Goal: Task Accomplishment & Management: Manage account settings

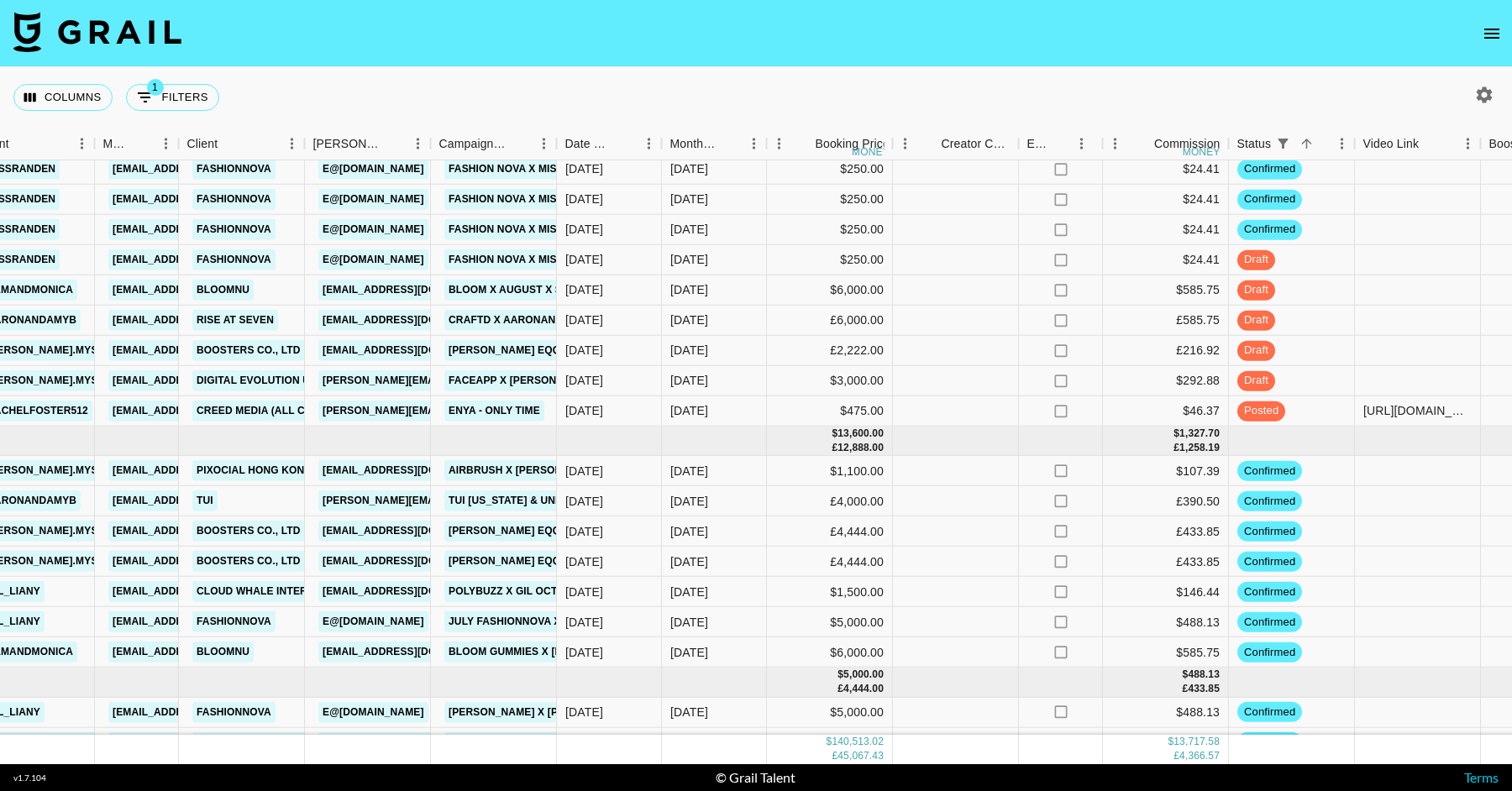
scroll to position [3078, 589]
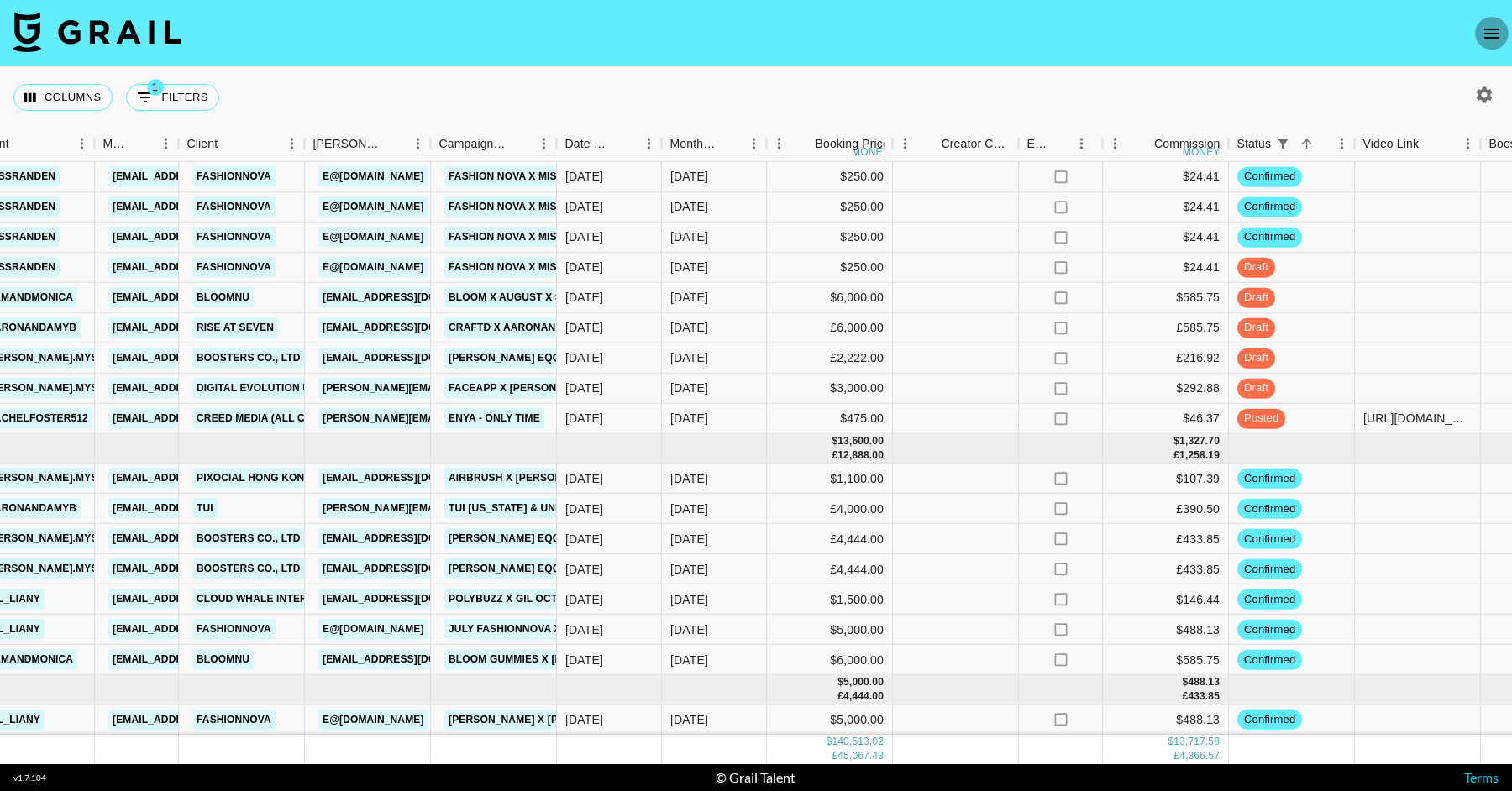
click at [1495, 34] on icon "open drawer" at bounding box center [1492, 34] width 20 height 20
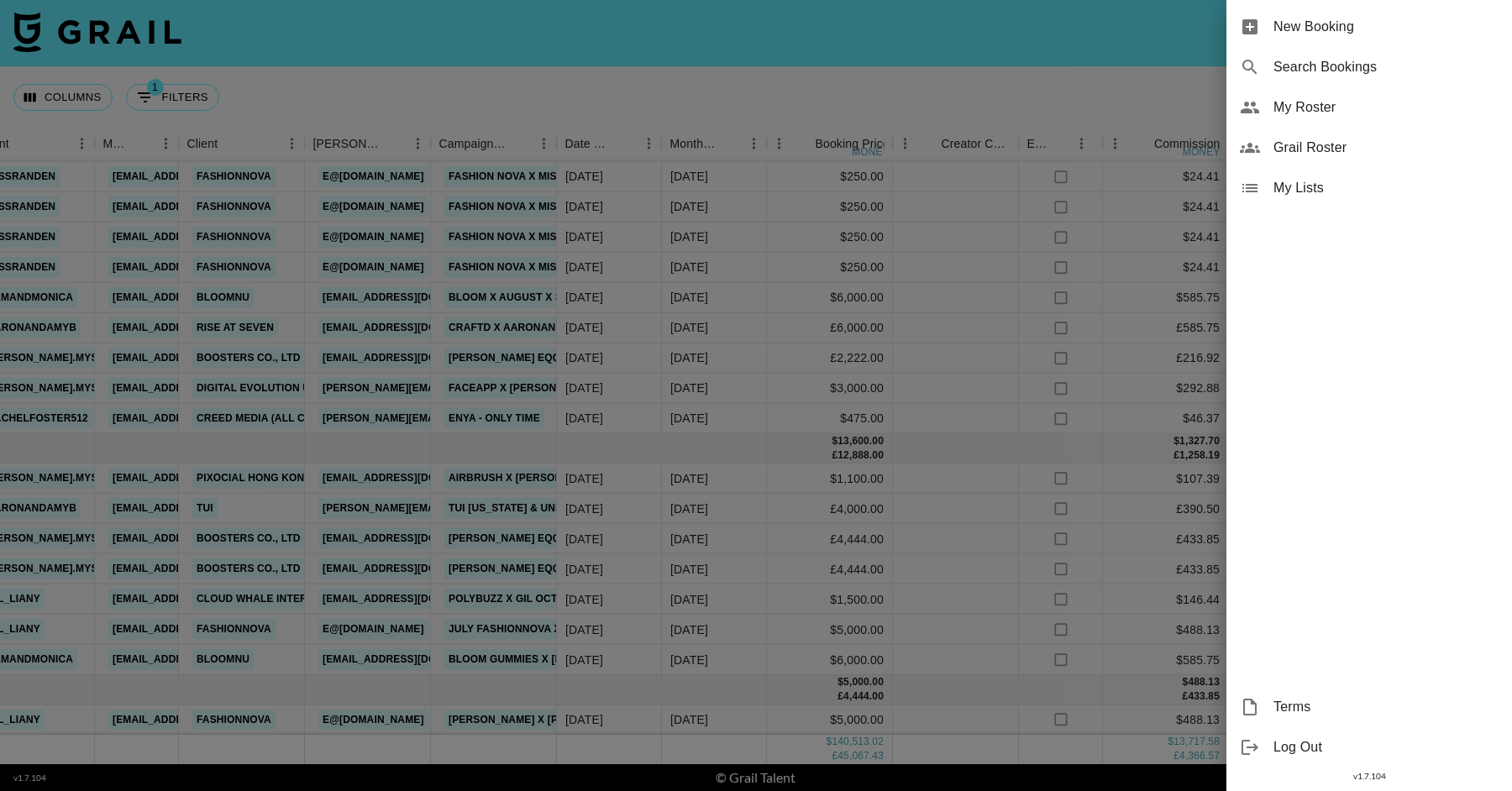
click at [999, 114] on div at bounding box center [756, 396] width 1512 height 791
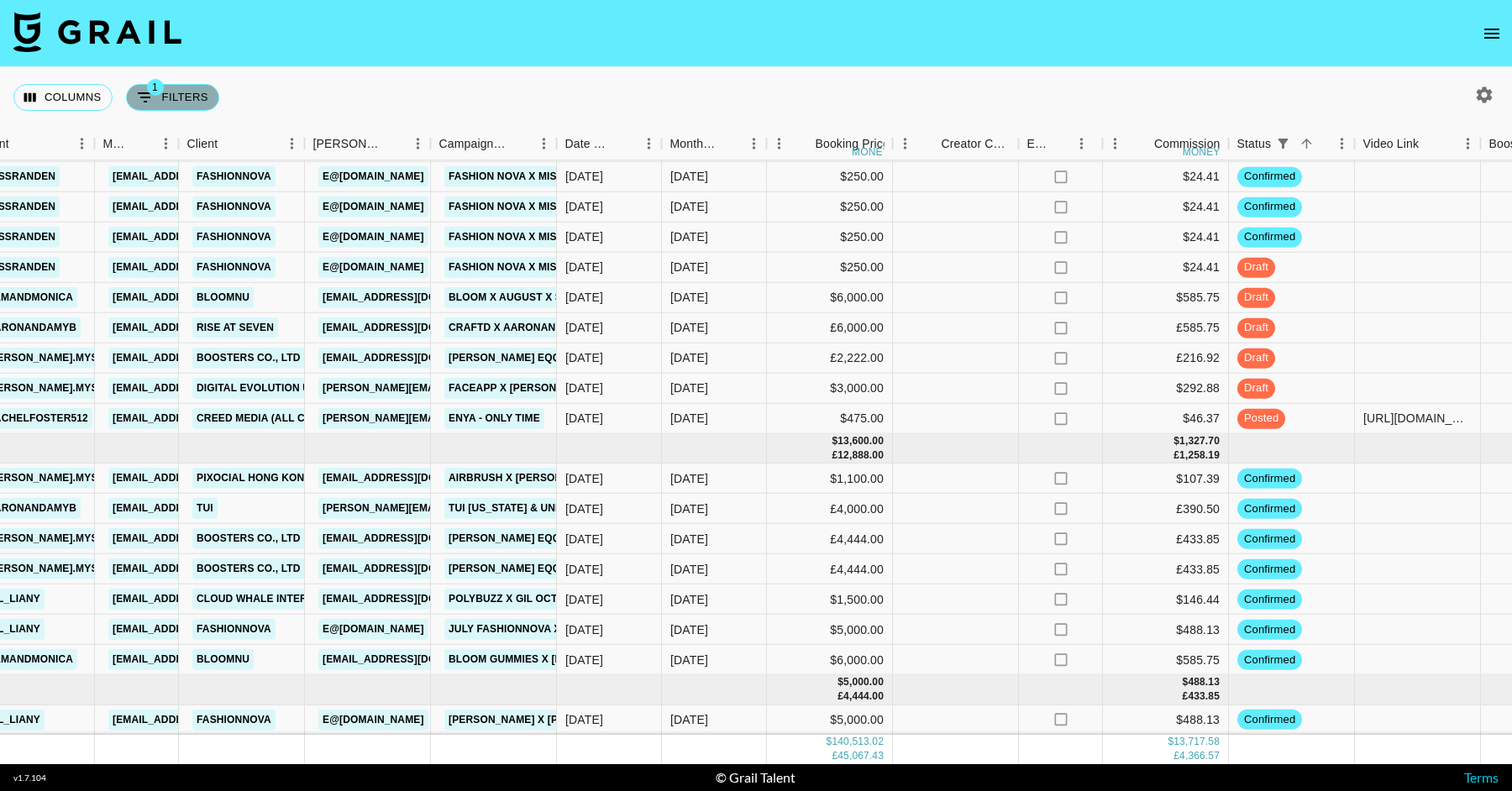
click at [160, 100] on button "1 Filters" at bounding box center [172, 97] width 93 height 27
select select "status"
select select "isNotAnyOf"
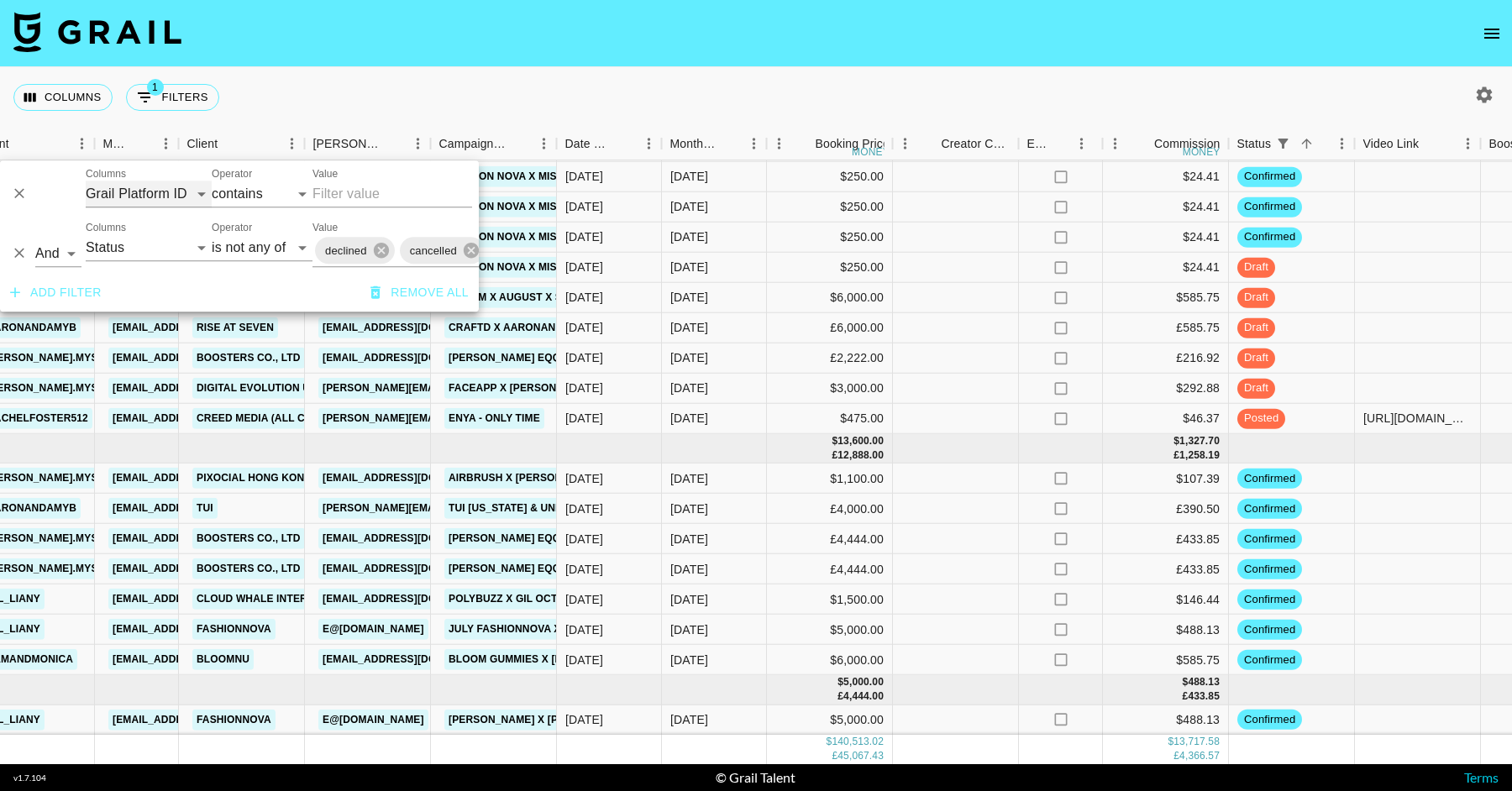
click at [154, 196] on select "Grail Platform ID Airtable ID Talent Manager Client Booker Campaign (Type) Date…" at bounding box center [148, 194] width 126 height 27
select select "talentName"
click at [86, 181] on select "Grail Platform ID Airtable ID Talent Manager Client Booker Campaign (Type) Date…" at bounding box center [148, 194] width 126 height 27
click at [397, 184] on input "Value" at bounding box center [392, 194] width 159 height 27
type input ";"
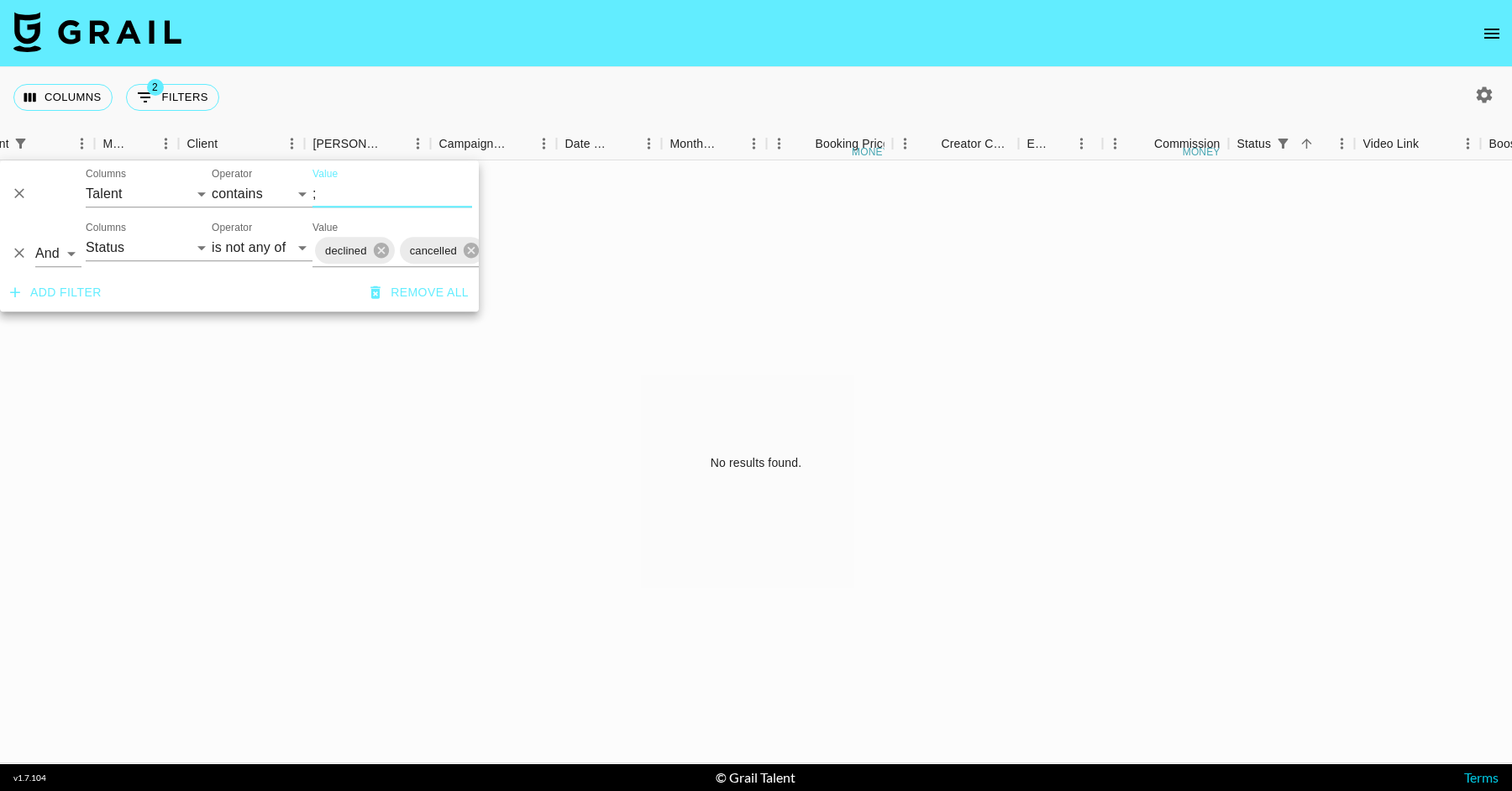
scroll to position [0, 589]
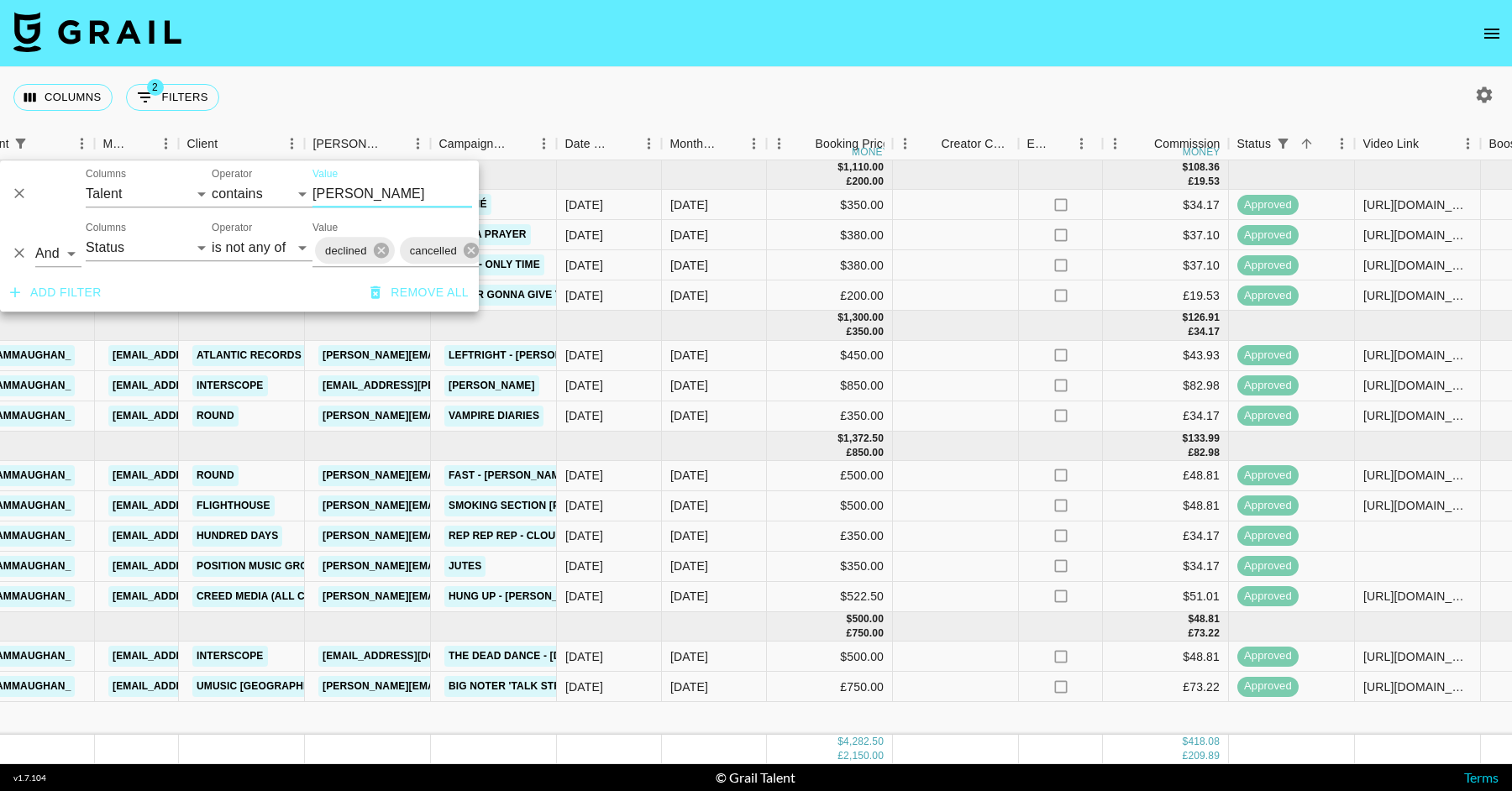
type input "liam"
click at [741, 373] on div "Jul '25" at bounding box center [714, 386] width 105 height 30
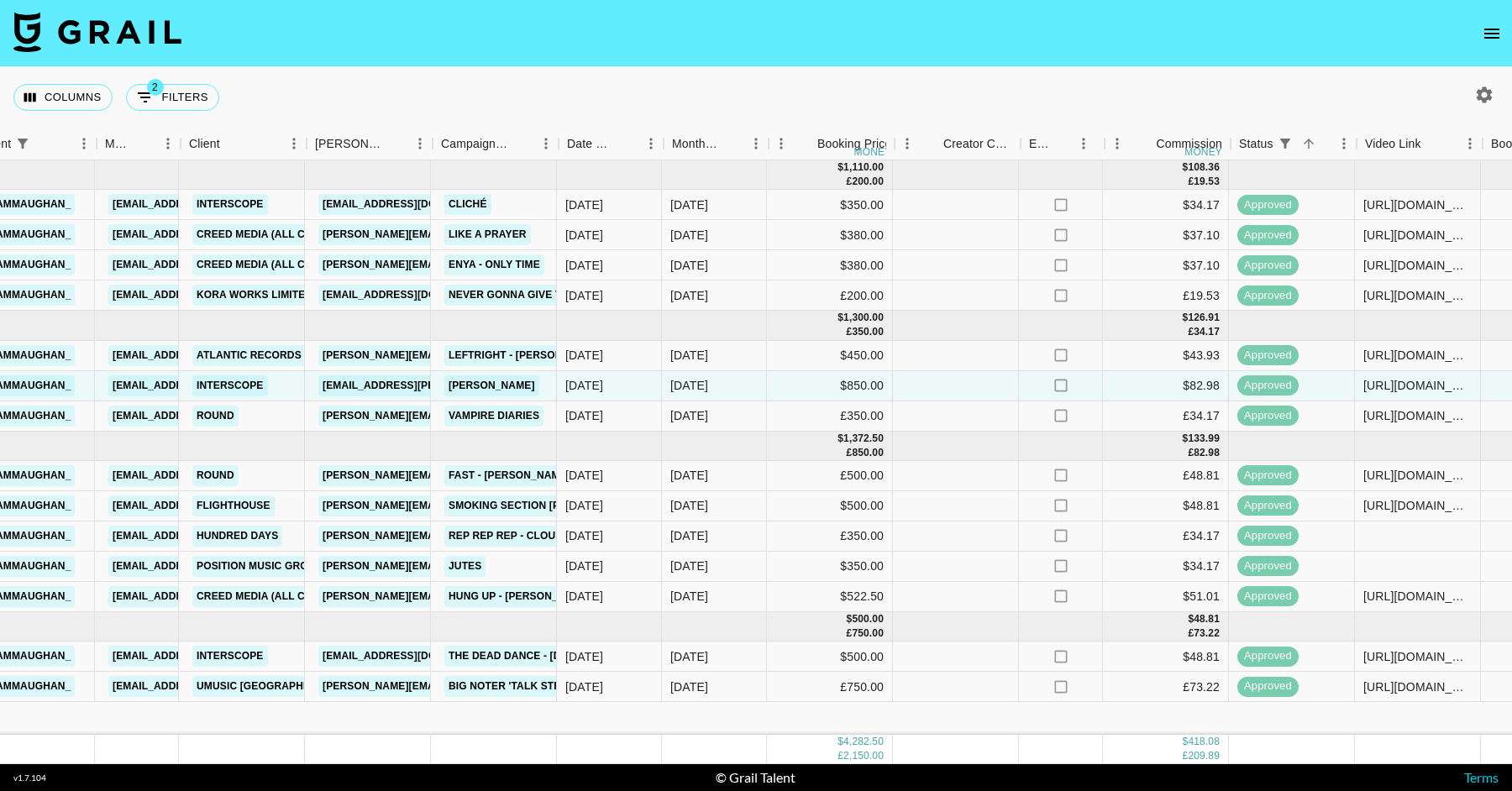
scroll to position [0, 574]
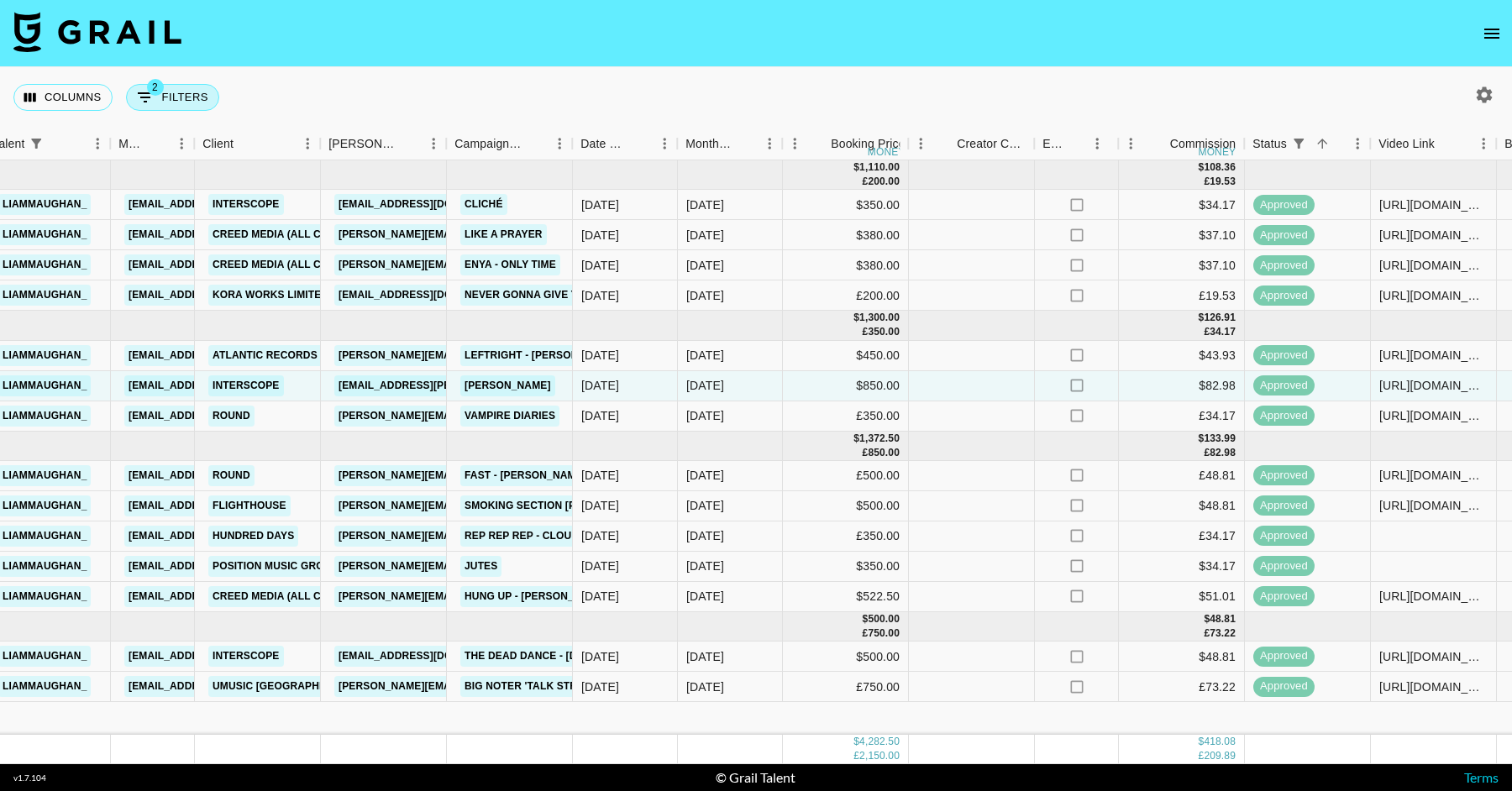
click at [202, 89] on button "2 Filters" at bounding box center [172, 97] width 93 height 27
select select "talentName"
select select "status"
select select "isNotAnyOf"
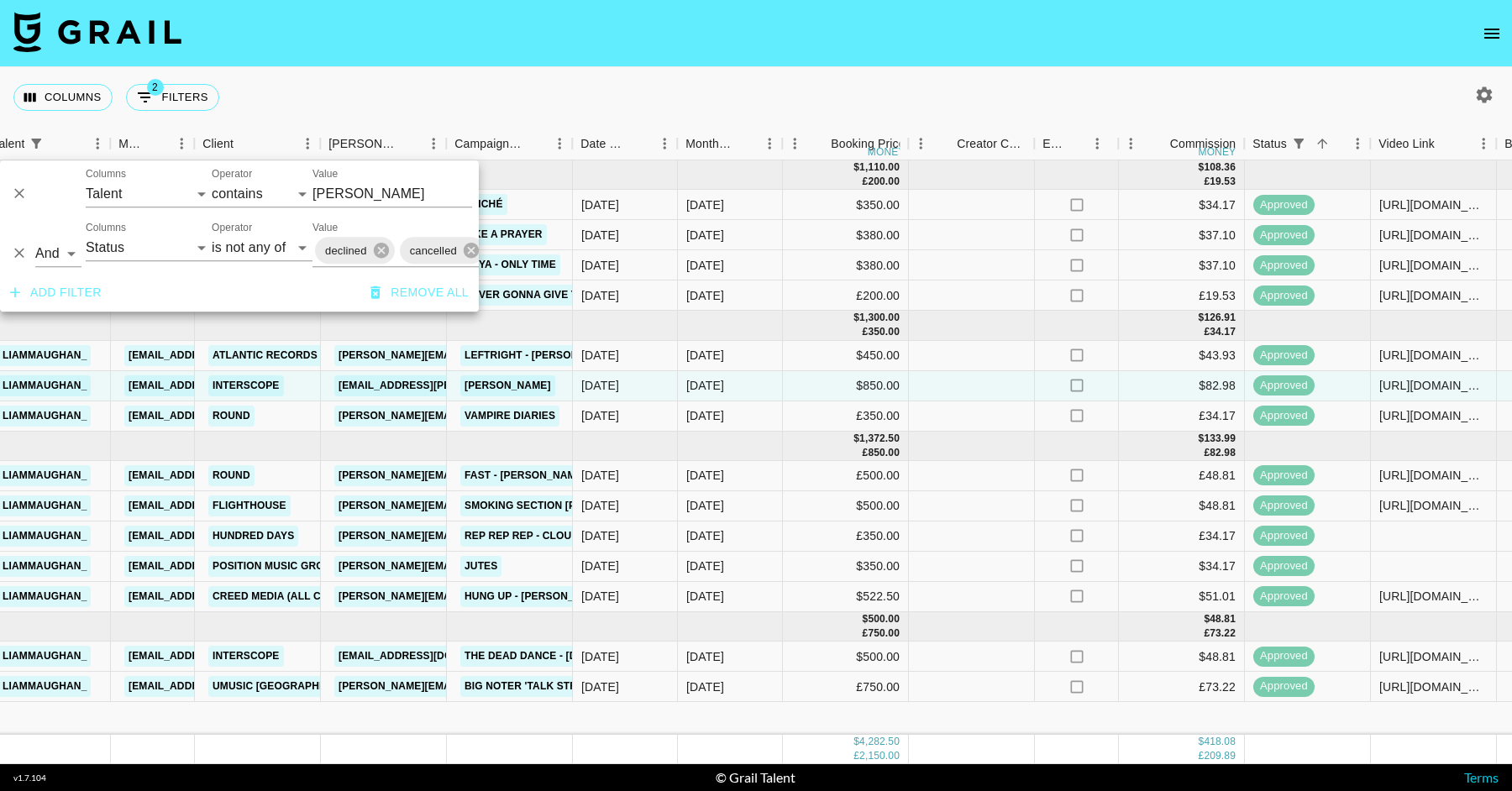
click at [175, 167] on div "And Or Columns Grail Platform ID Airtable ID Talent Manager Client Booker Campa…" at bounding box center [239, 187] width 479 height 54
click at [175, 189] on select "Grail Platform ID Airtable ID Talent Manager Client Booker Campaign (Type) Date…" at bounding box center [148, 194] width 126 height 27
select select "id"
click at [86, 181] on select "Grail Platform ID Airtable ID Talent Manager Client Booker Campaign (Type) Date…" at bounding box center [148, 194] width 126 height 27
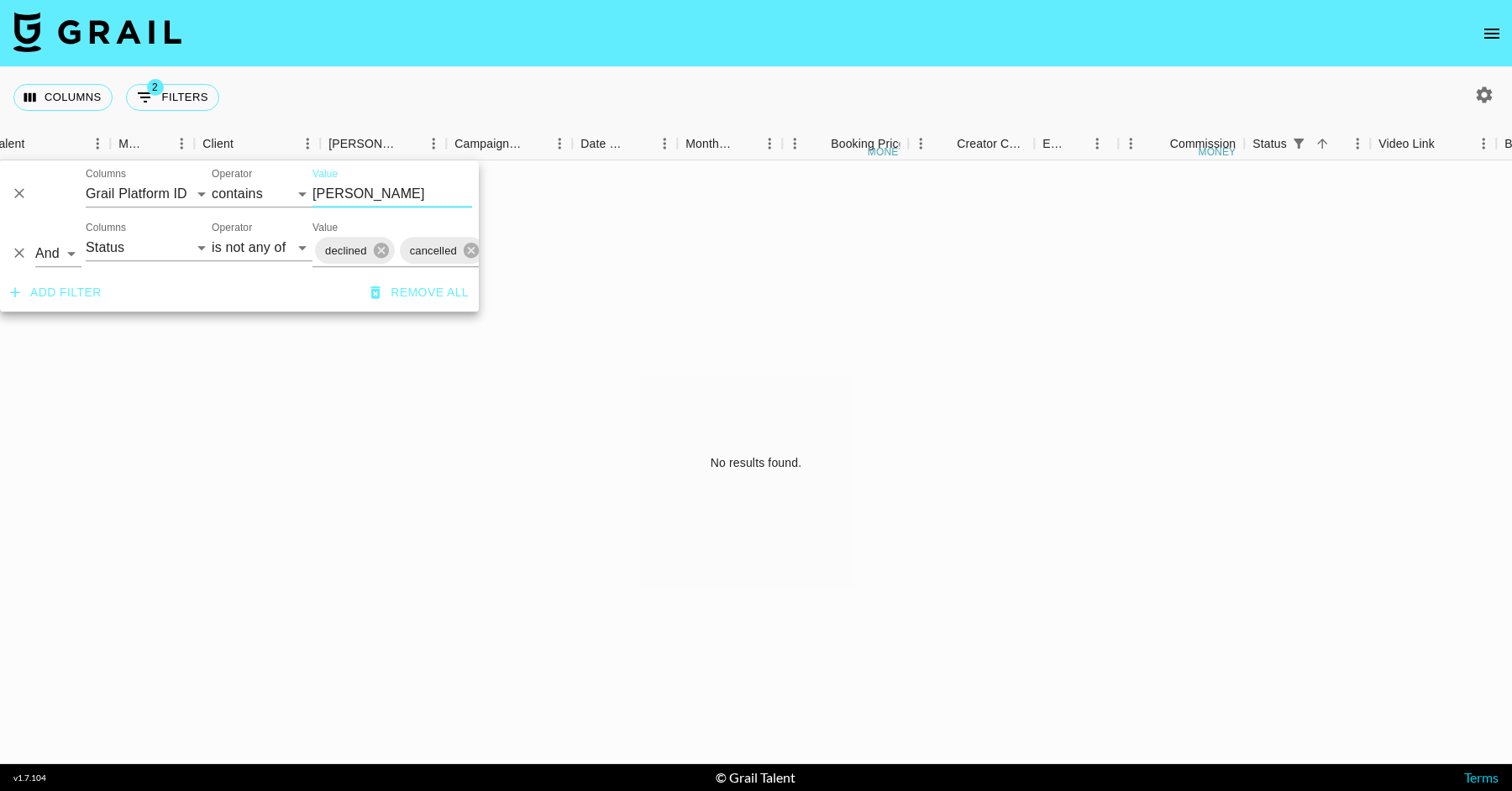
click at [392, 181] on input "liam" at bounding box center [392, 194] width 159 height 27
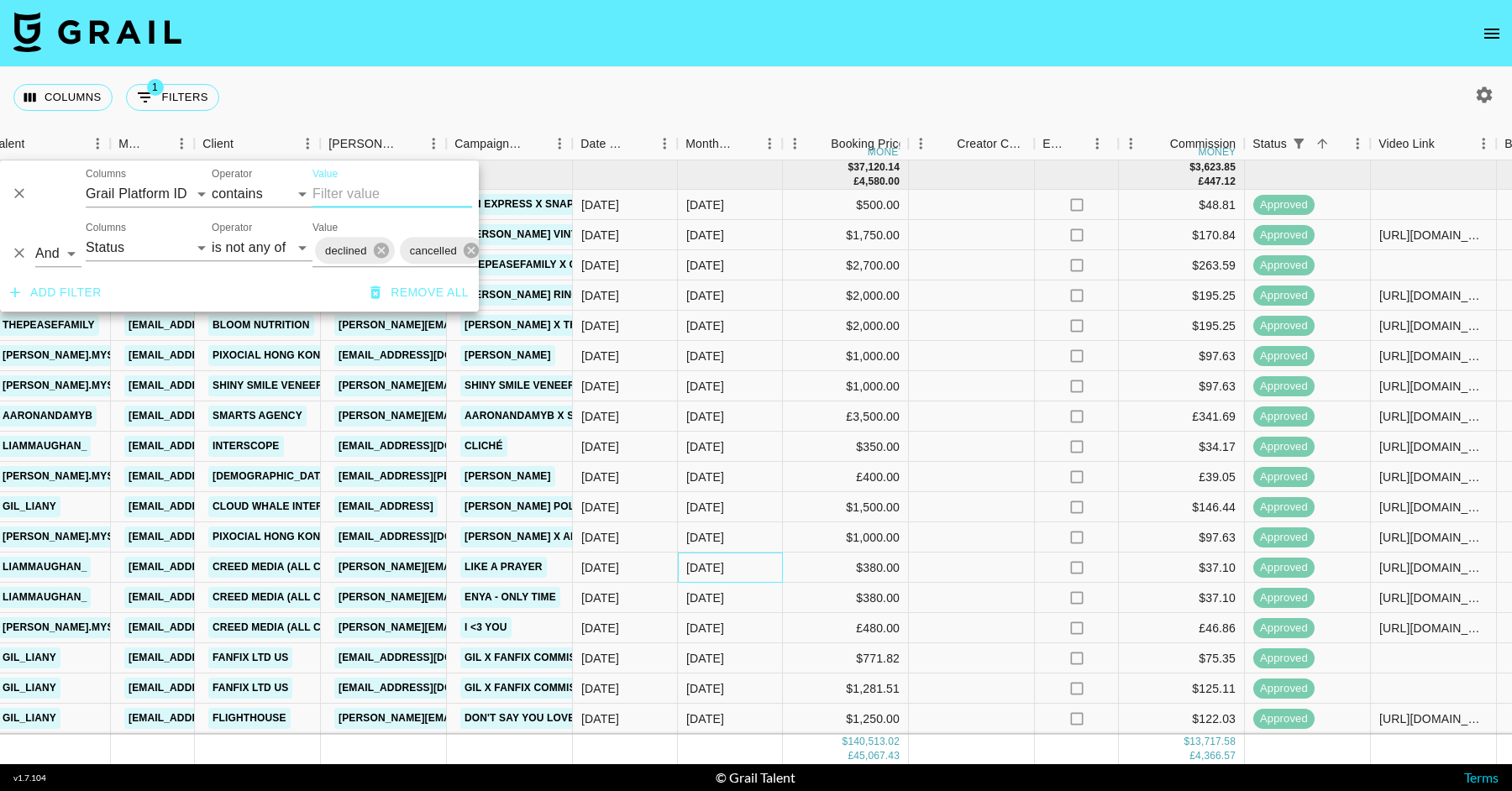
click at [759, 554] on div "Jun '25" at bounding box center [730, 568] width 105 height 30
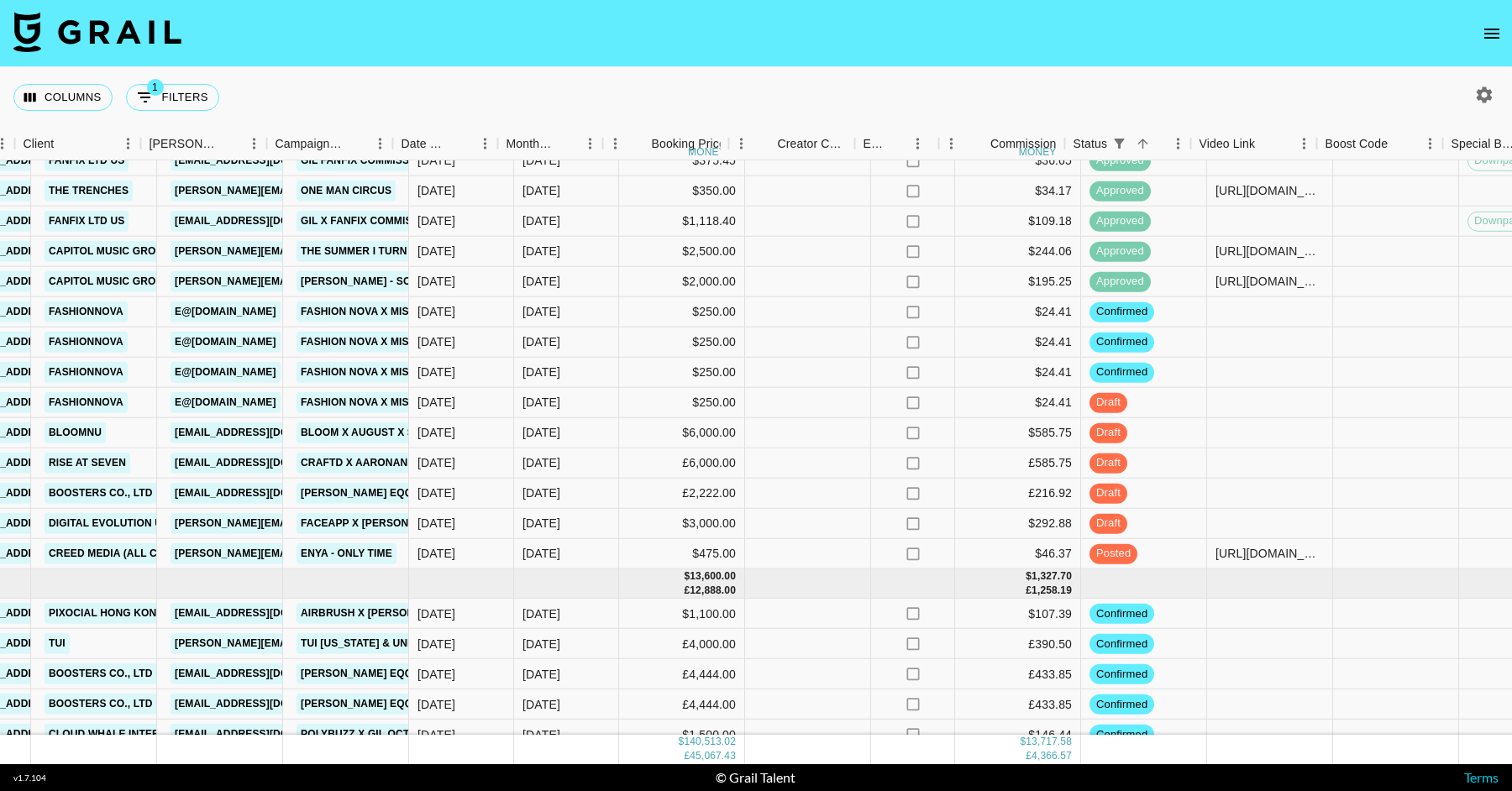
scroll to position [2943, 788]
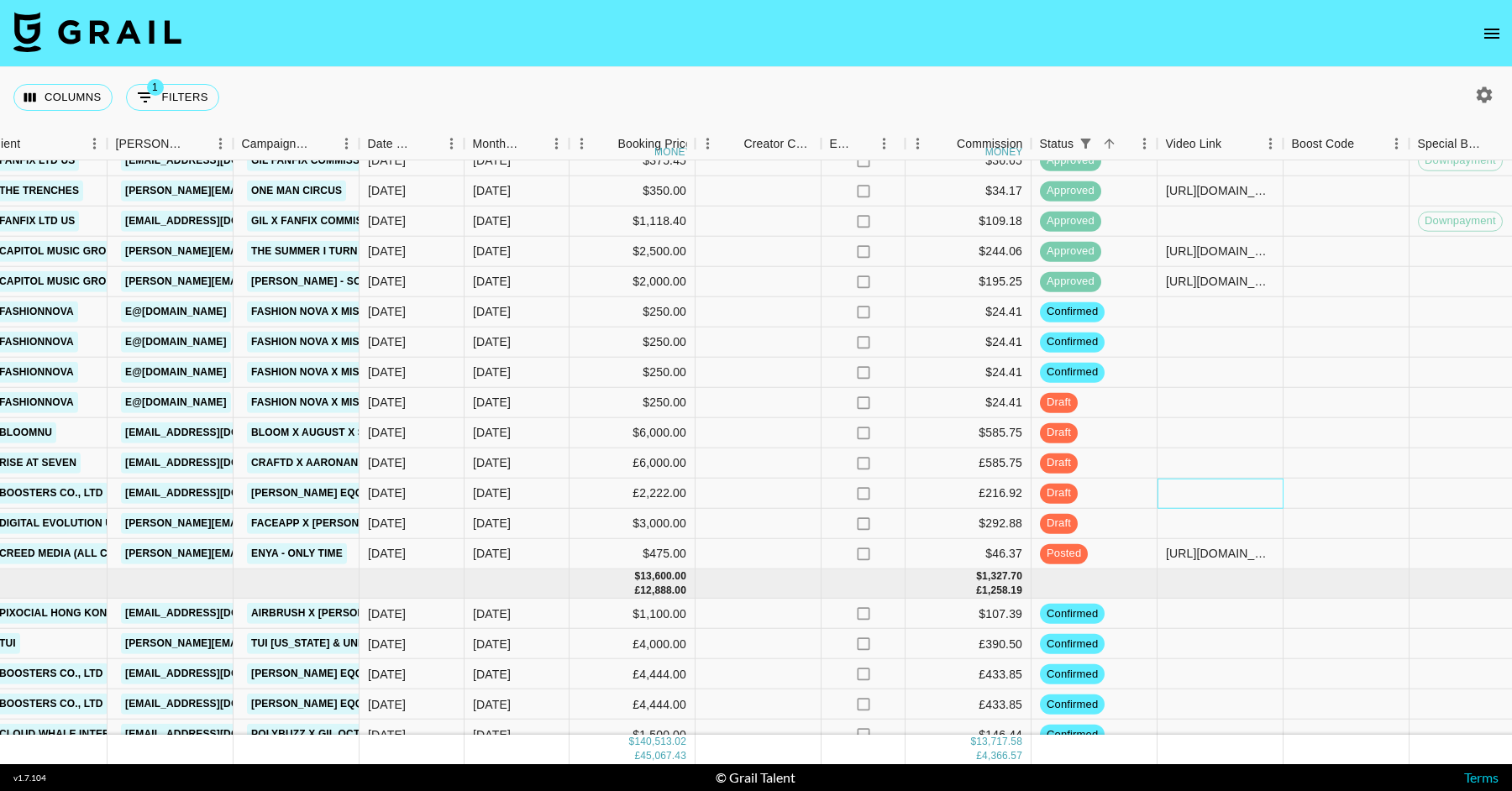
click at [1205, 480] on div at bounding box center [1220, 493] width 126 height 30
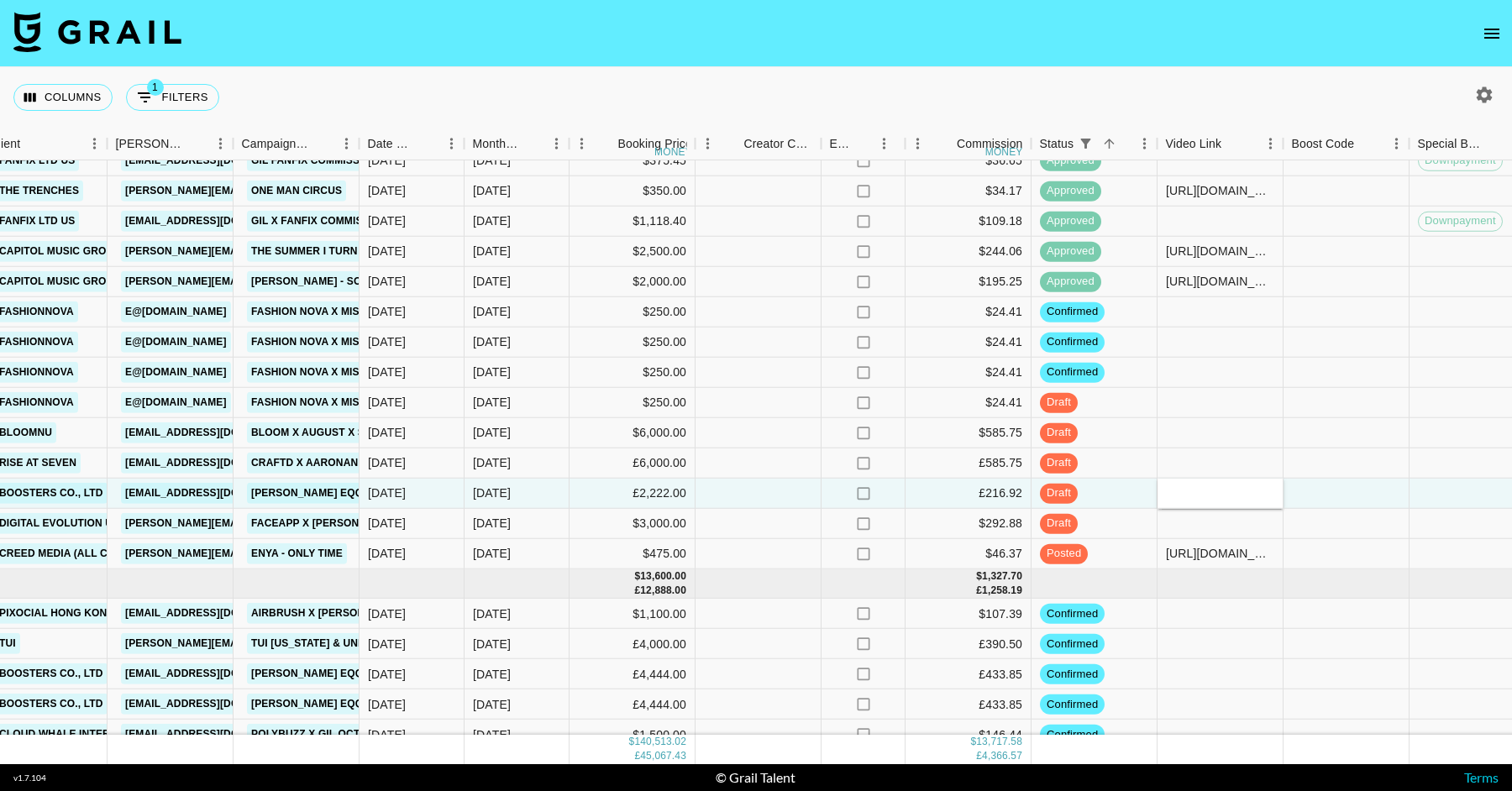
type input "https://www.tiktok.com/@magda.mysz/video/7553706966179171606"
click at [1190, 432] on div at bounding box center [1220, 433] width 126 height 30
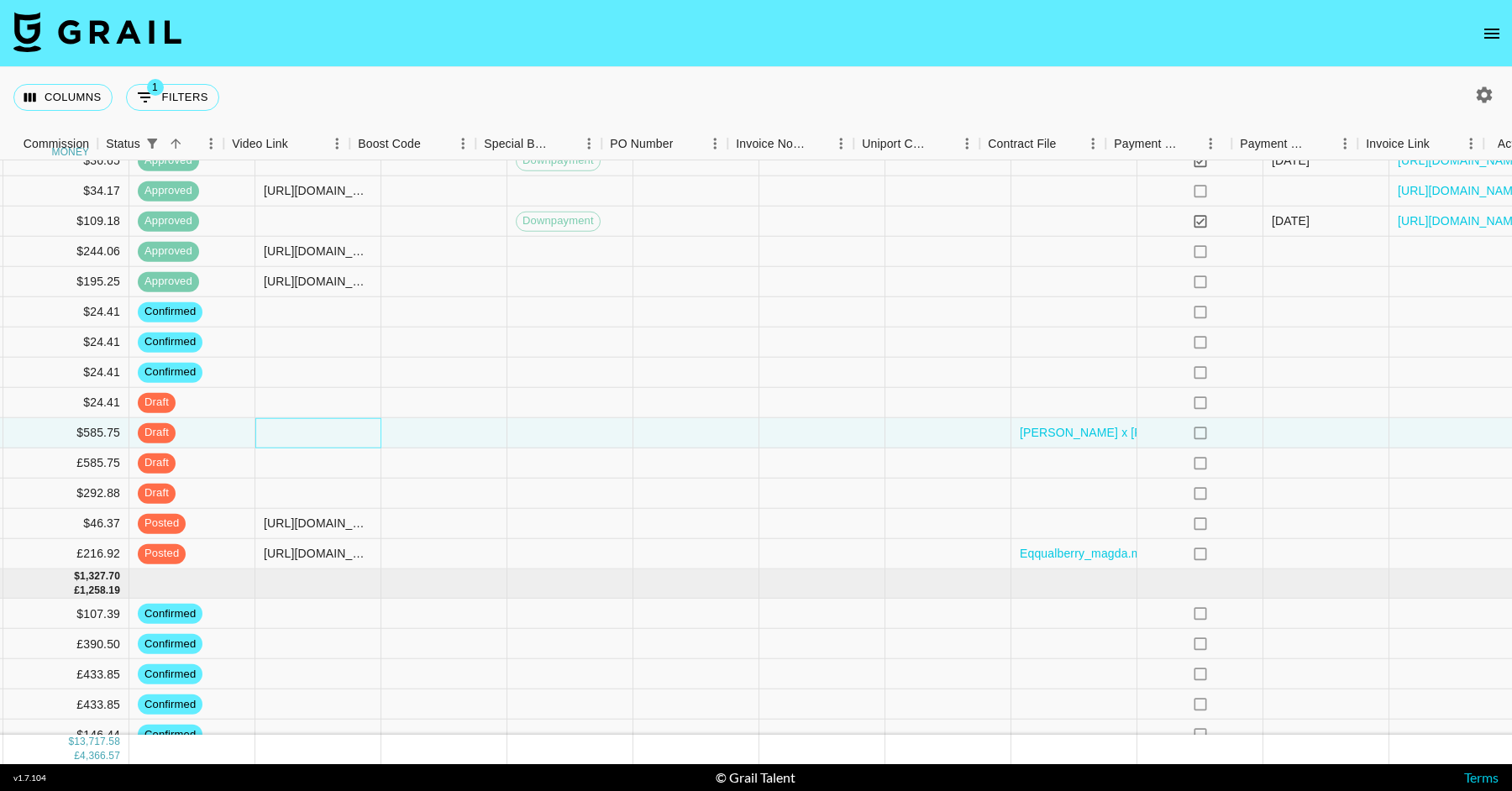
scroll to position [2943, 1760]
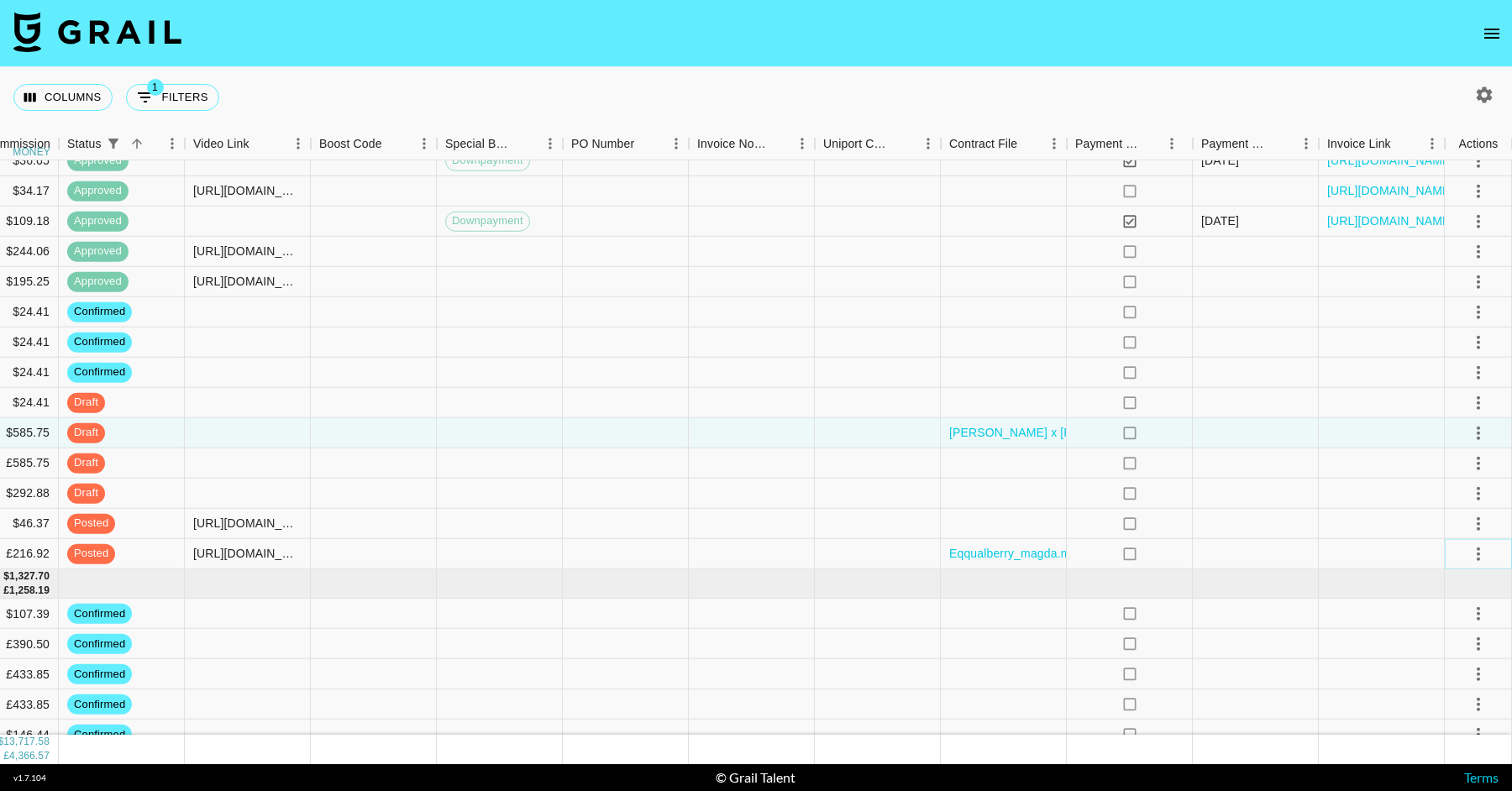
click at [1470, 555] on icon "select merge strategy" at bounding box center [1478, 554] width 20 height 20
click at [1424, 706] on div "Approve" at bounding box center [1441, 711] width 51 height 20
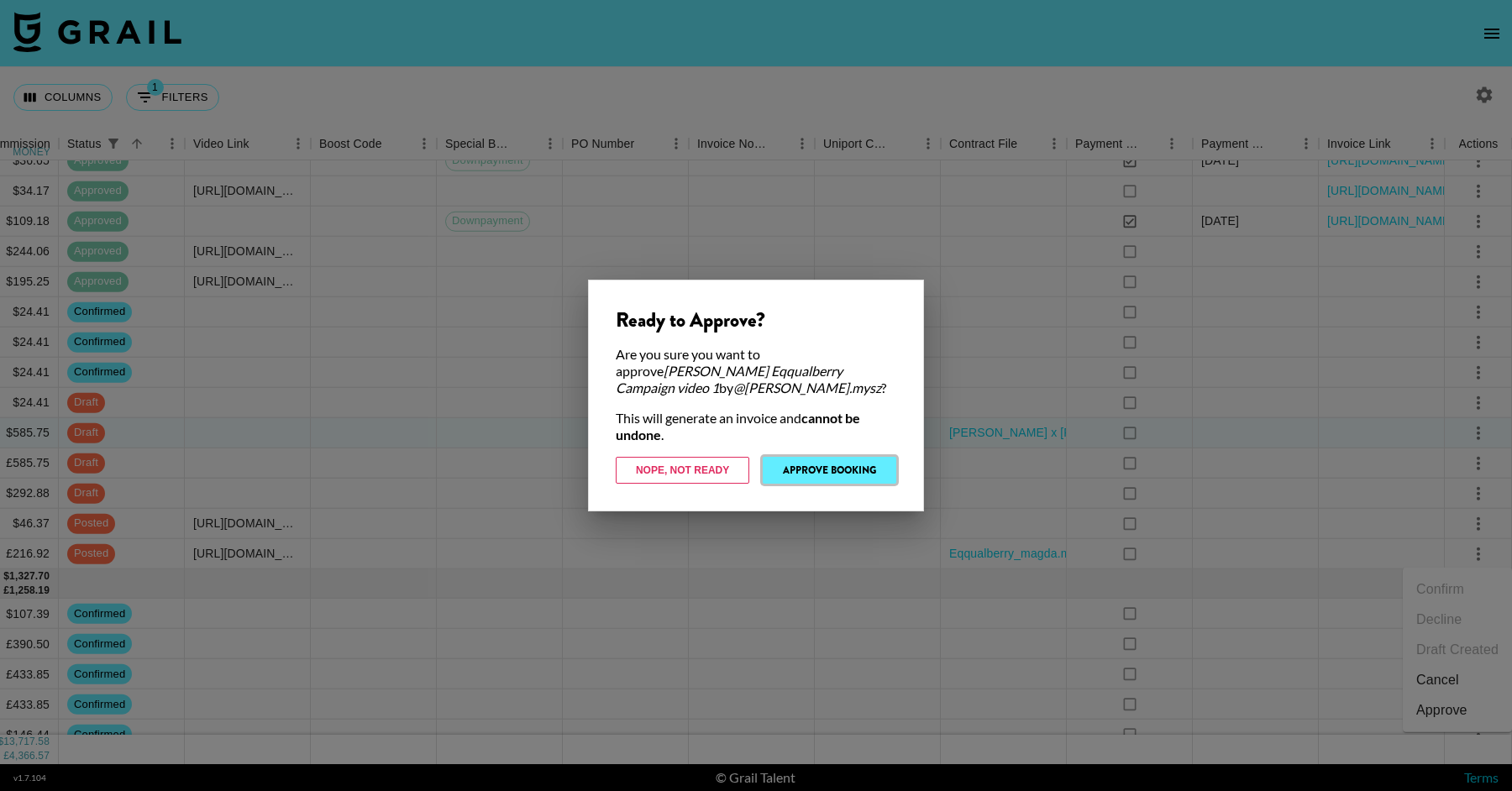
click at [864, 469] on button "Approve Booking" at bounding box center [829, 470] width 133 height 27
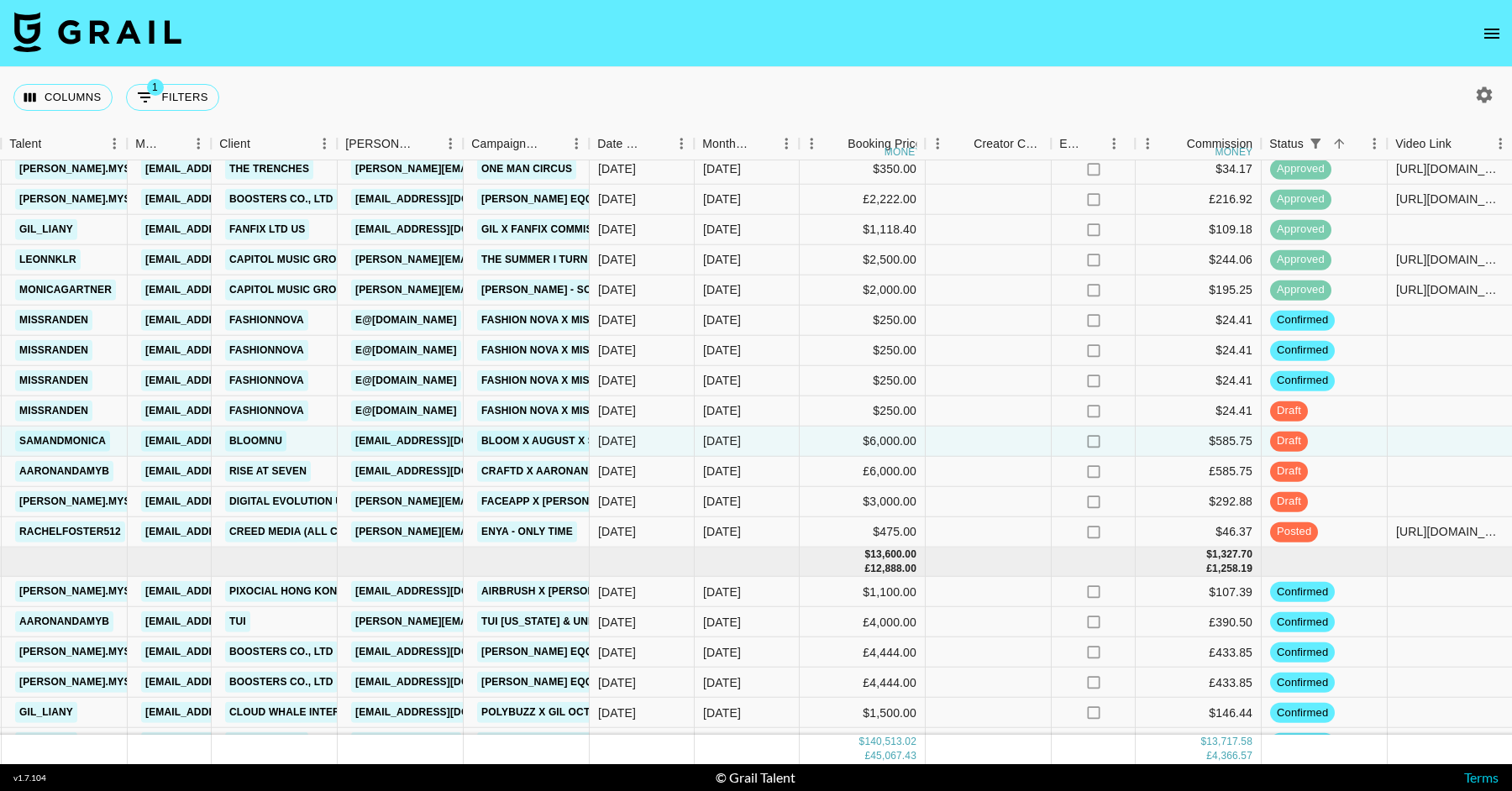
scroll to position [2969, 557]
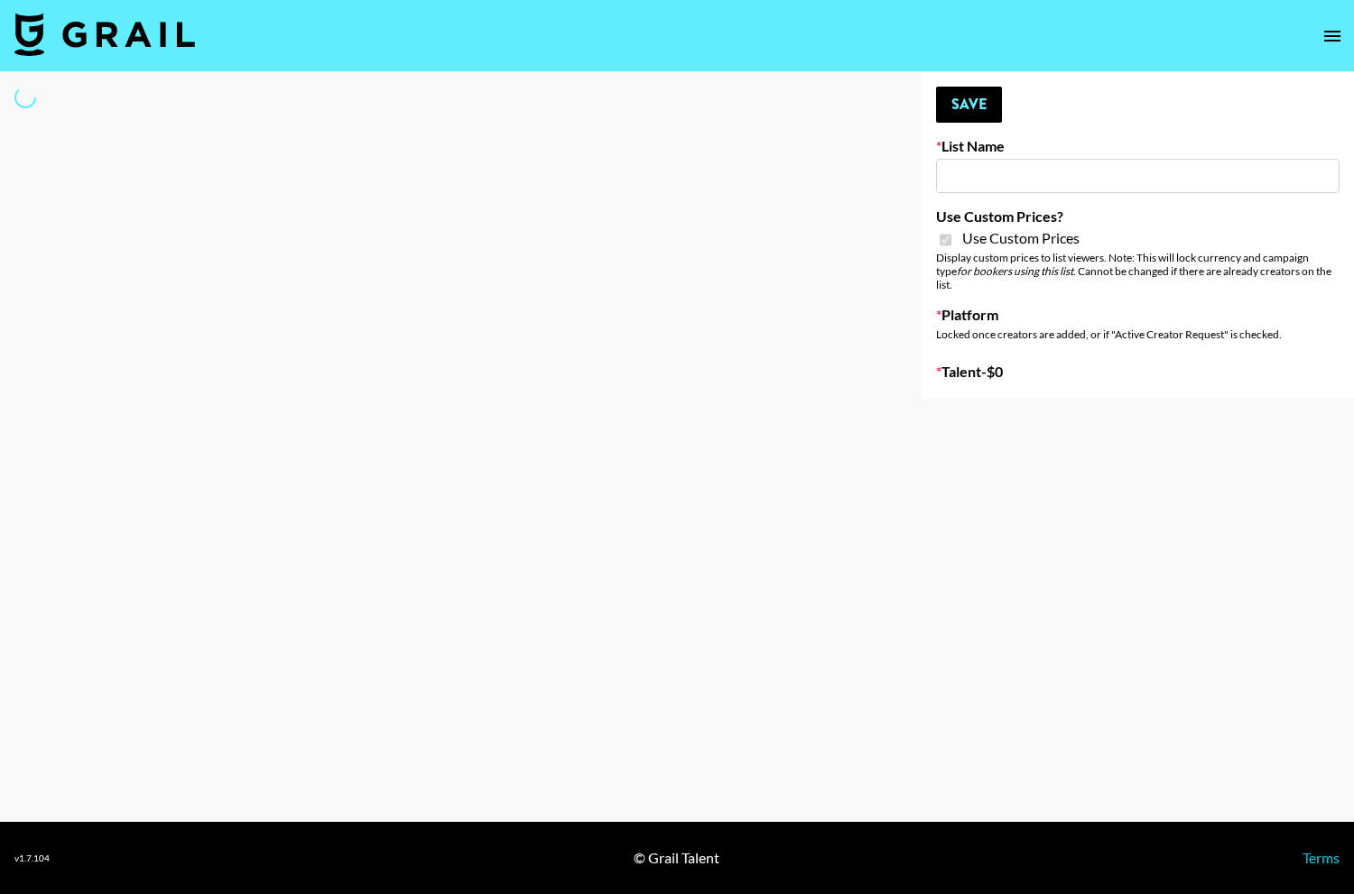
type input "Amaxy Beauty"
checkbox input "true"
select select "Brand"
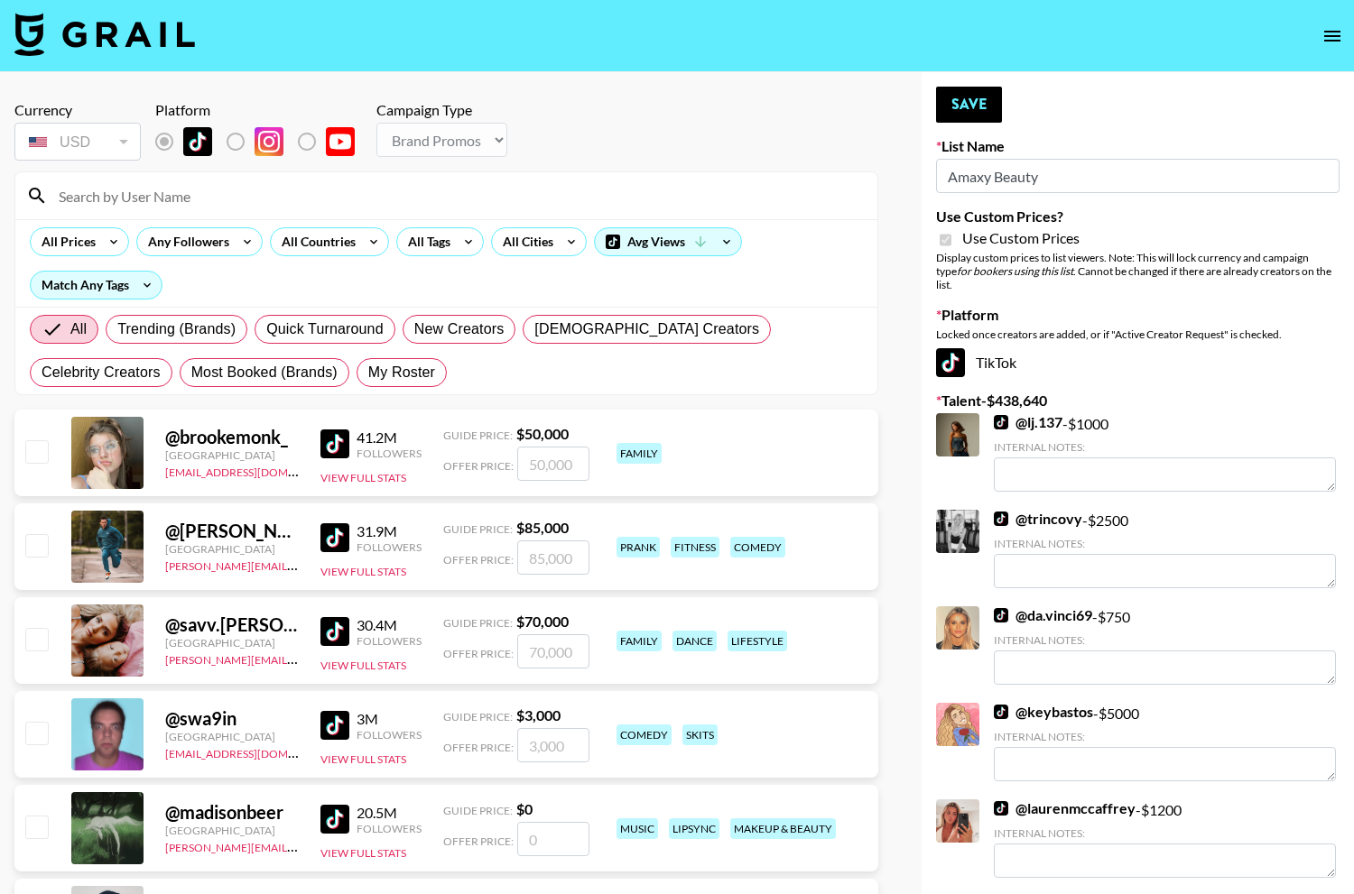
click at [314, 186] on input at bounding box center [457, 195] width 818 height 29
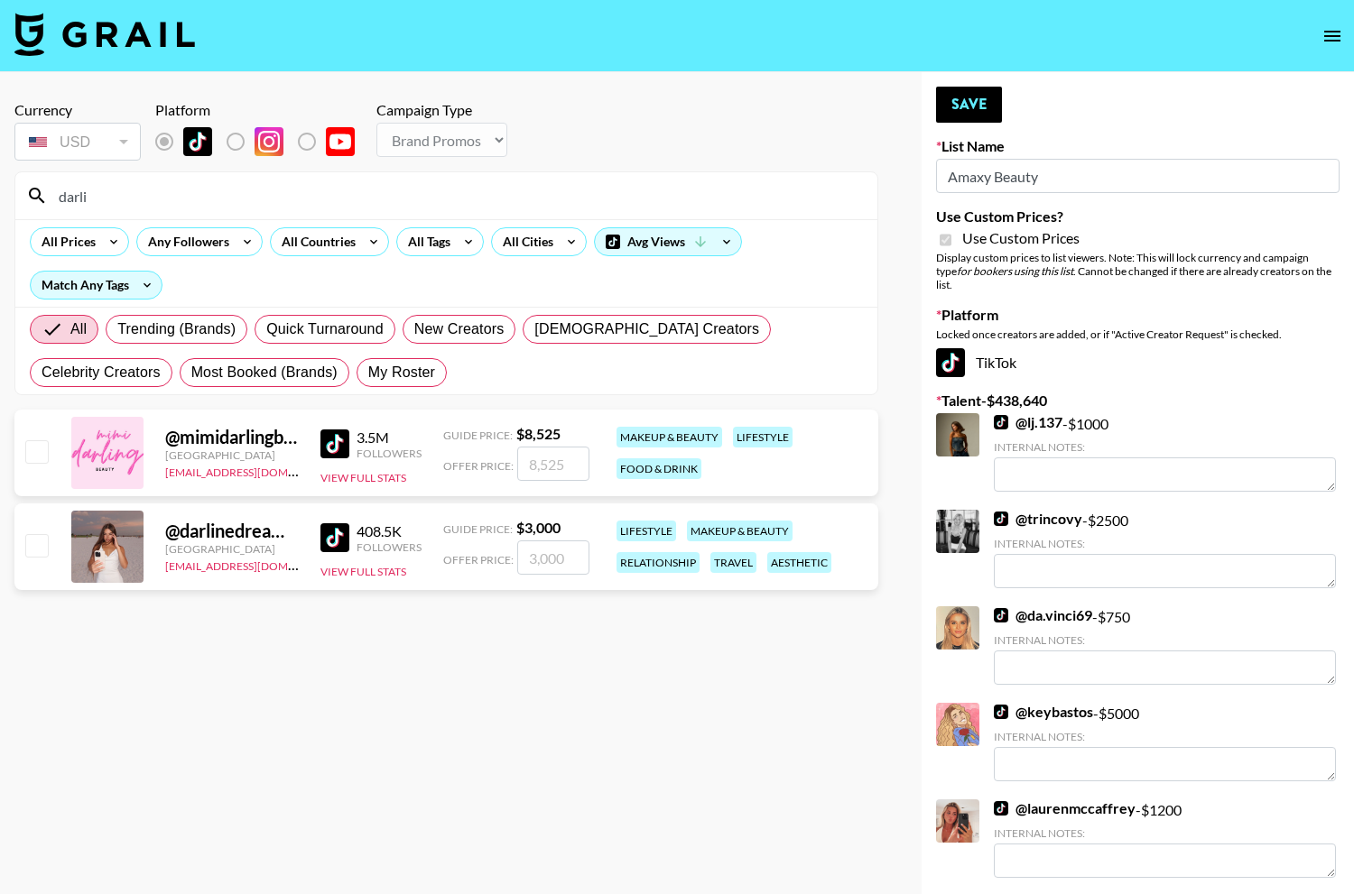
type input "darli"
click at [36, 541] on input "checkbox" at bounding box center [36, 545] width 22 height 22
checkbox input "true"
type input "3000"
click at [984, 97] on button "Save" at bounding box center [969, 105] width 66 height 36
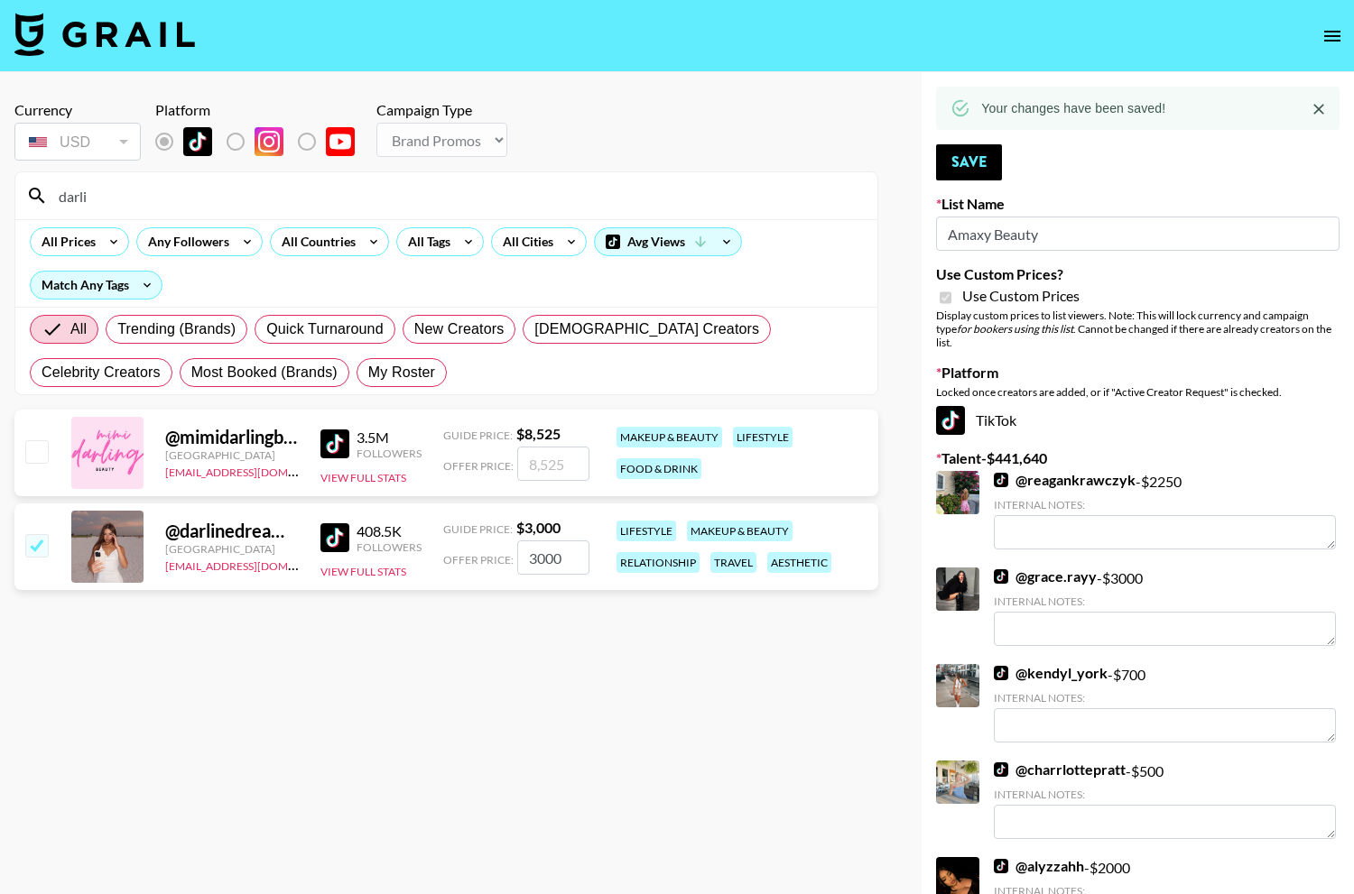
click at [208, 195] on input "darli" at bounding box center [457, 195] width 818 height 29
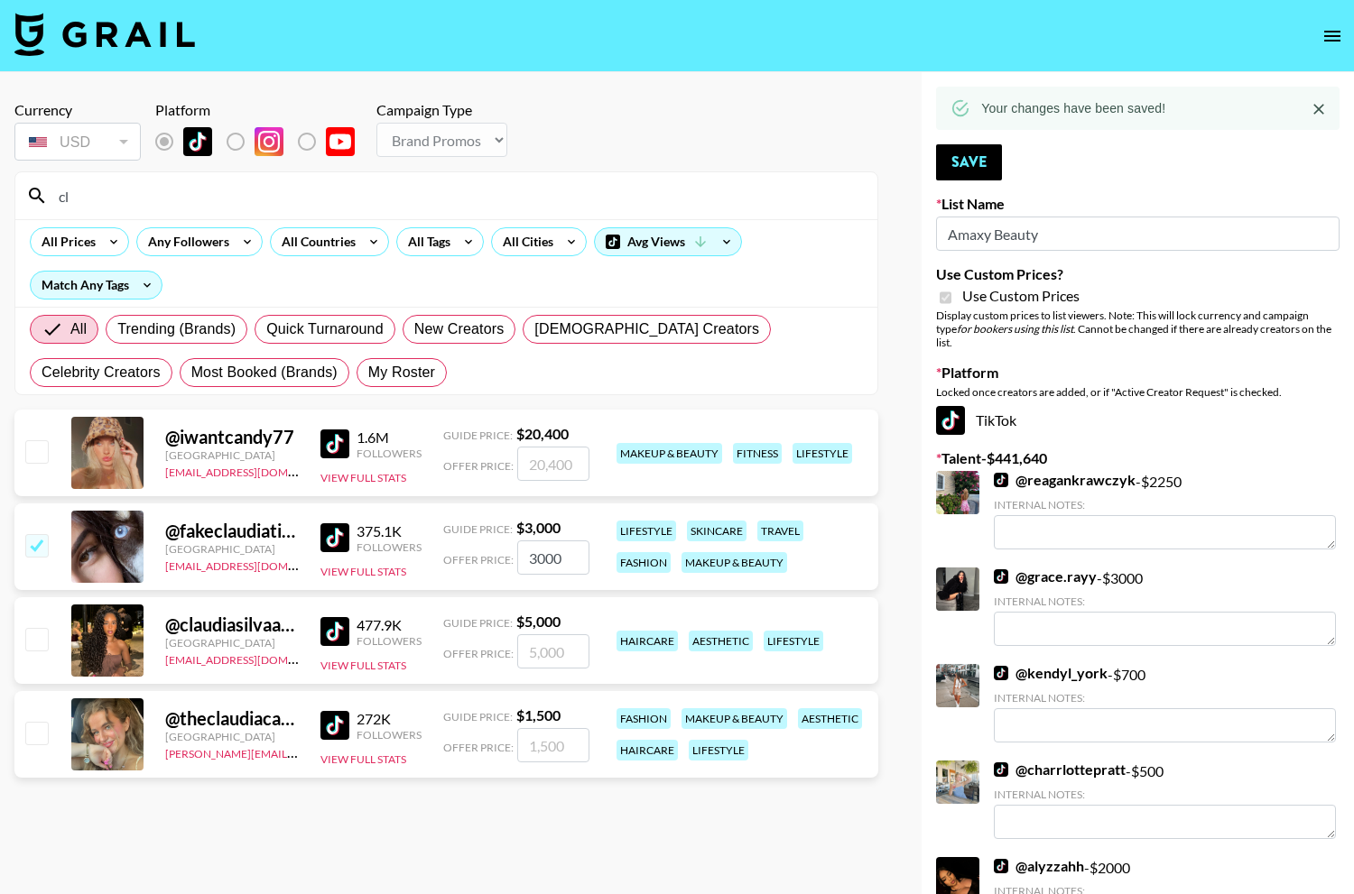
type input "c"
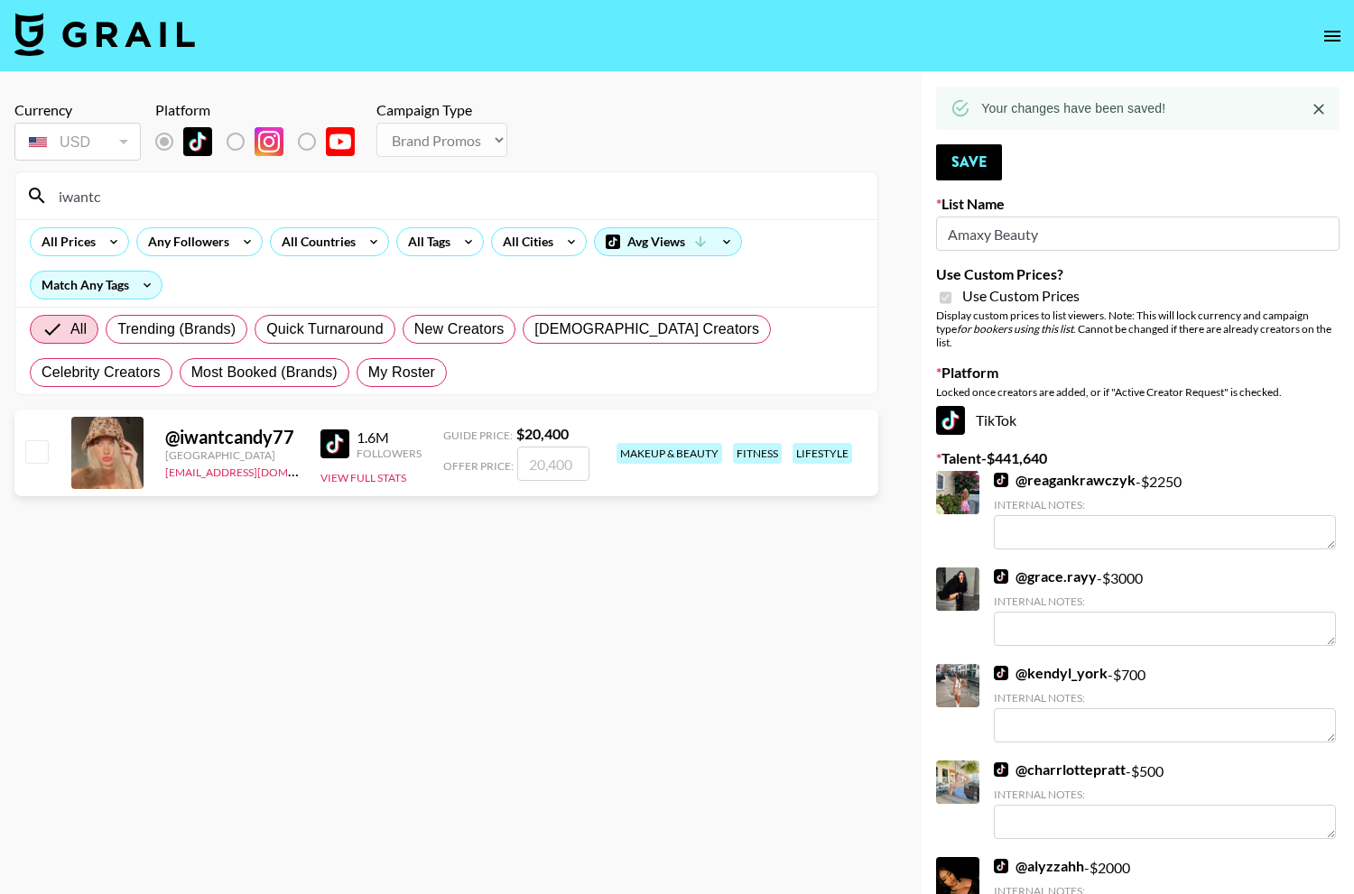
type input "iwantc"
click at [40, 448] on input "checkbox" at bounding box center [36, 451] width 22 height 22
checkbox input "true"
type input "20400"
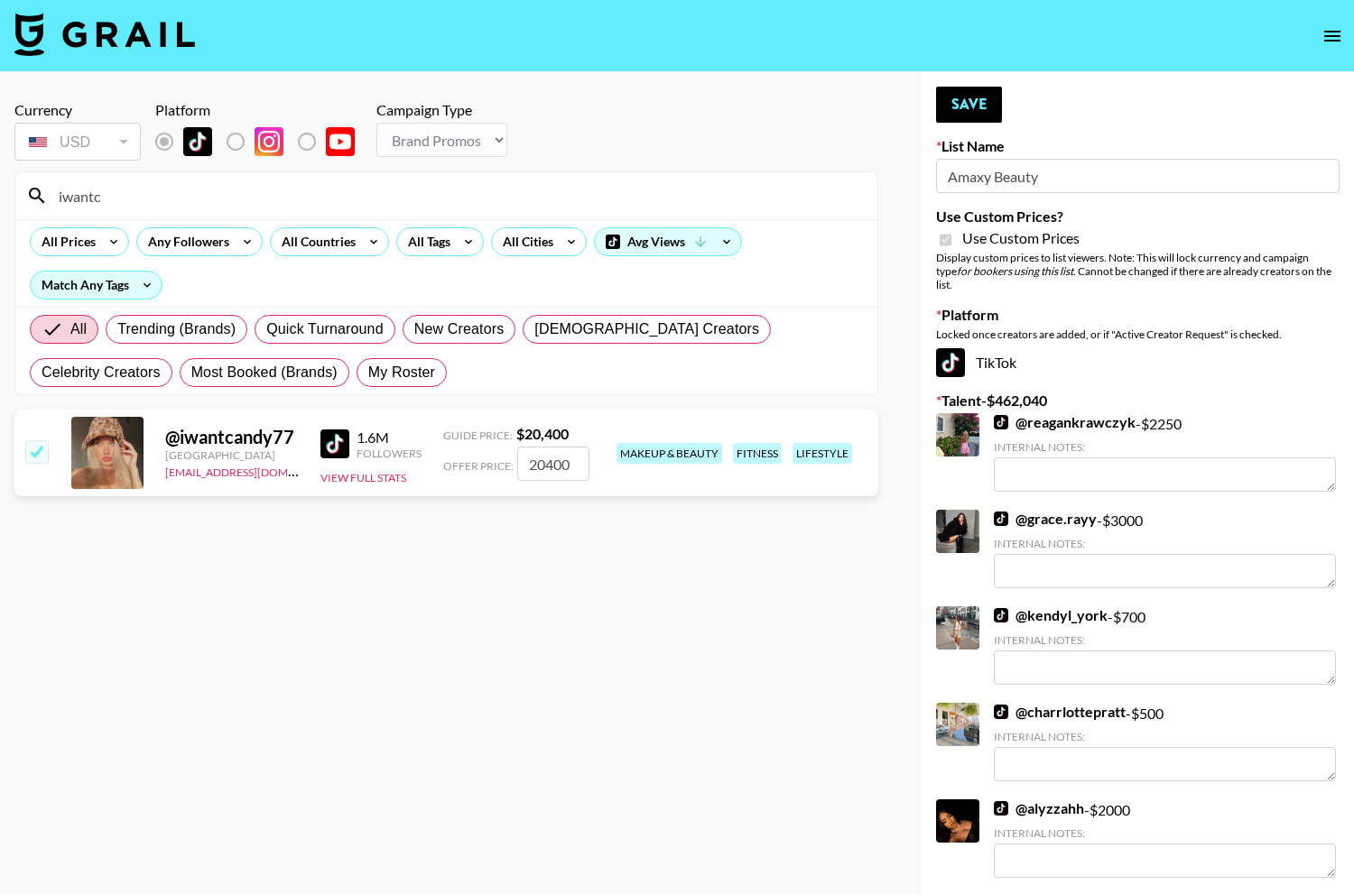
click at [327, 433] on img at bounding box center [334, 444] width 29 height 29
click at [958, 90] on button "Save" at bounding box center [969, 105] width 66 height 36
